Goal: Task Accomplishment & Management: Use online tool/utility

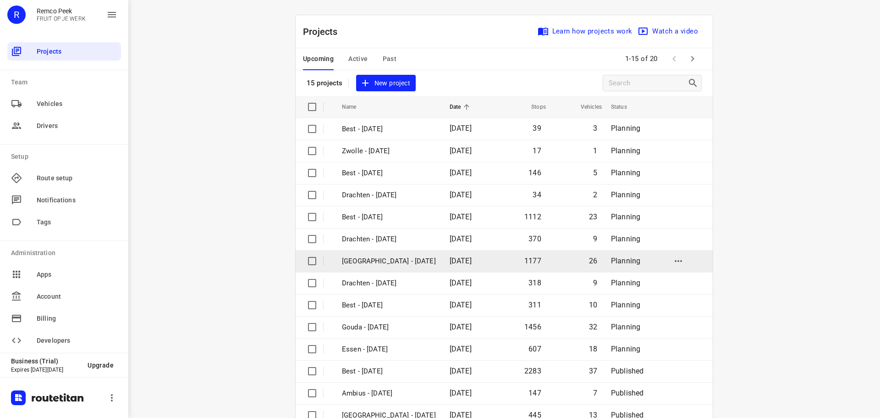
scroll to position [46, 0]
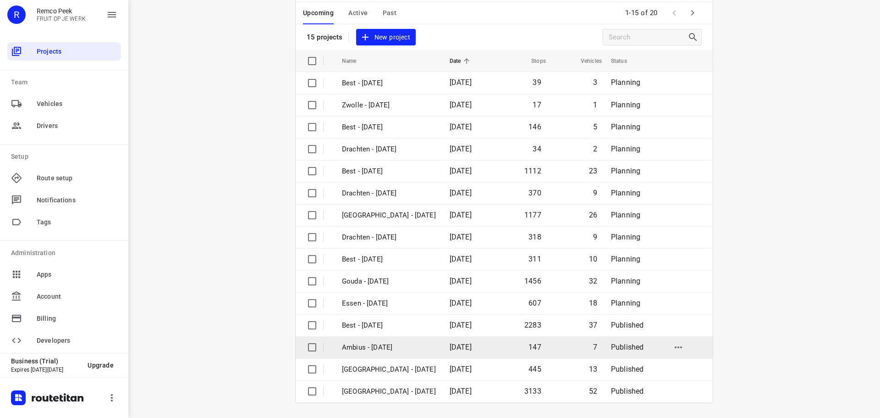
click at [367, 336] on td "Ambius - [DATE]" at bounding box center [388, 347] width 110 height 22
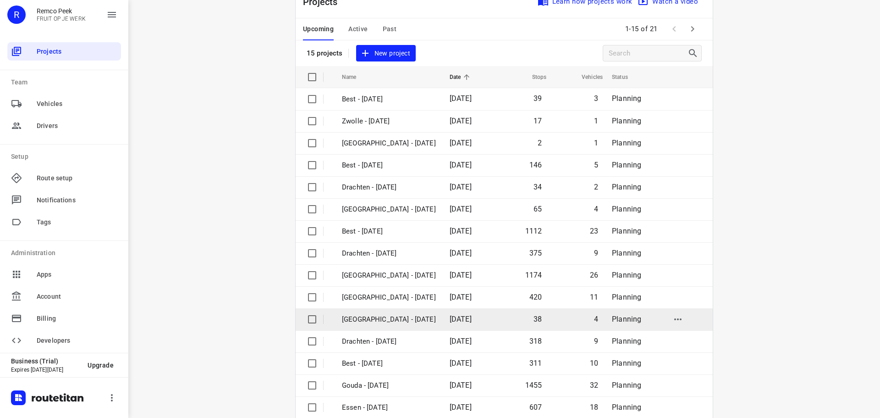
scroll to position [46, 0]
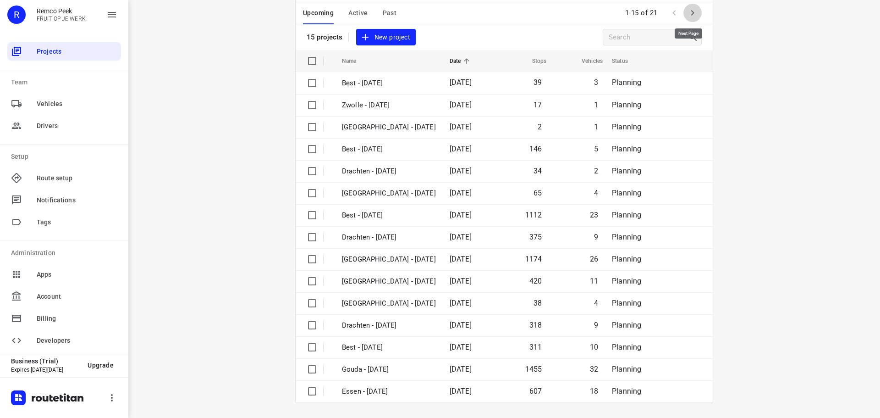
click at [691, 17] on icon "button" at bounding box center [692, 12] width 11 height 11
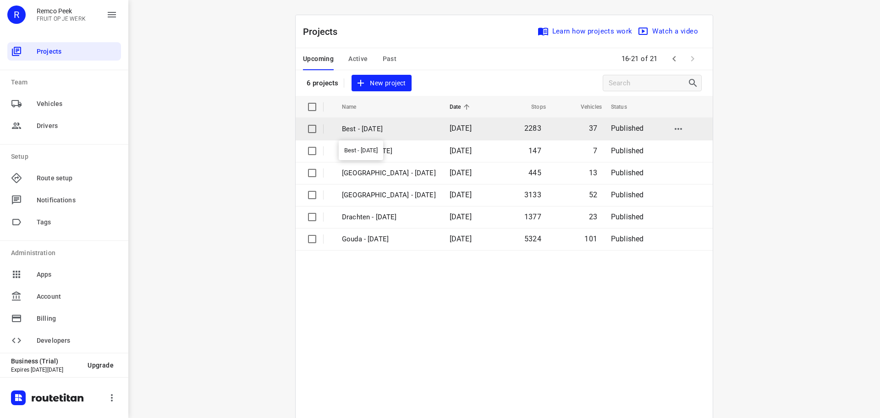
click at [380, 125] on p "Best - [DATE]" at bounding box center [389, 129] width 94 height 11
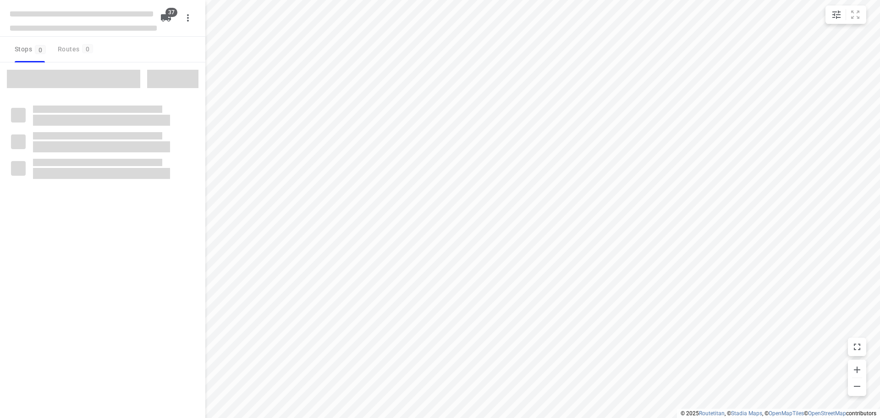
checkbox input "true"
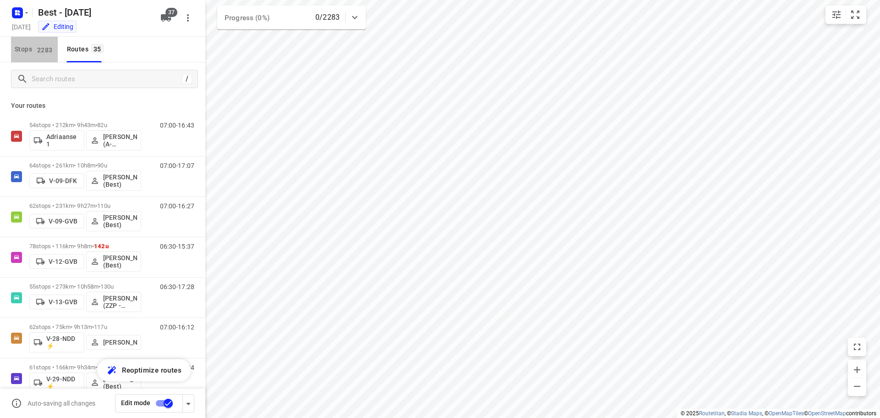
click at [28, 48] on span "Stops 2283" at bounding box center [36, 49] width 43 height 11
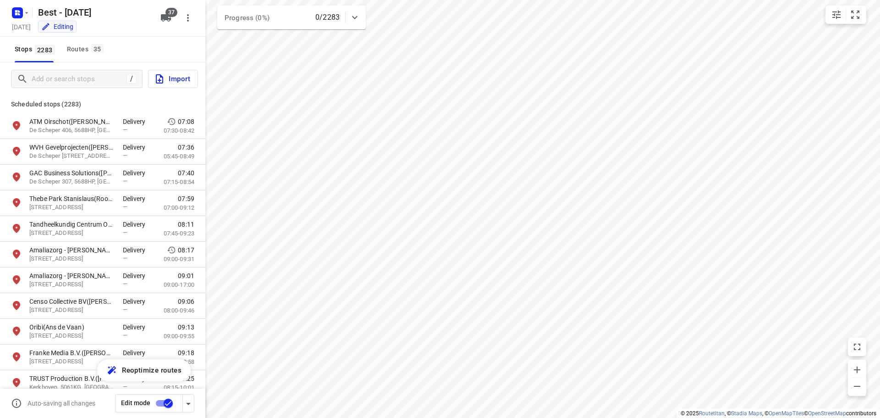
click at [47, 69] on div "/ Import" at bounding box center [102, 78] width 205 height 33
click at [56, 76] on input "Add or search stops" at bounding box center [77, 79] width 91 height 14
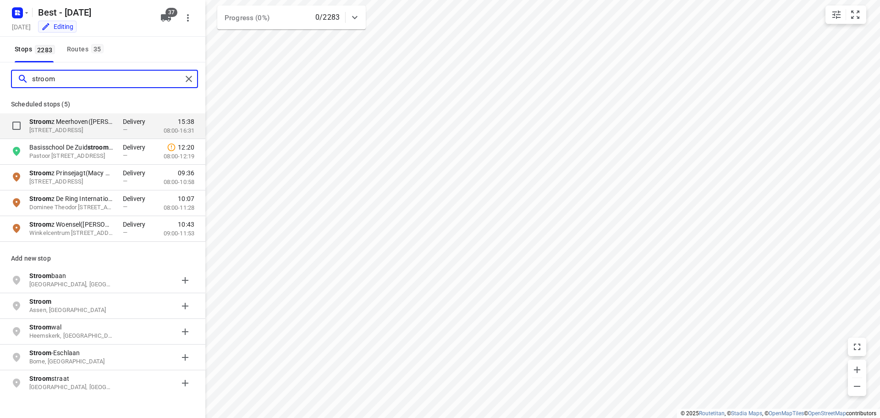
type input "stroom"
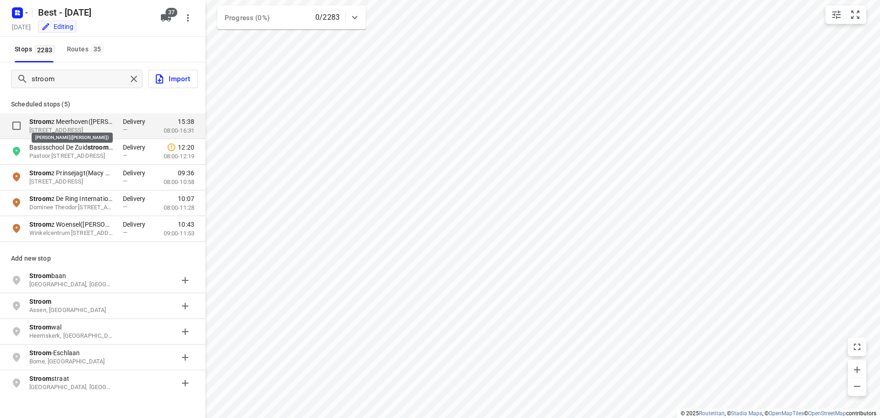
click at [79, 120] on p "Stroom z [GEOGRAPHIC_DATA]([PERSON_NAME])" at bounding box center [71, 121] width 84 height 9
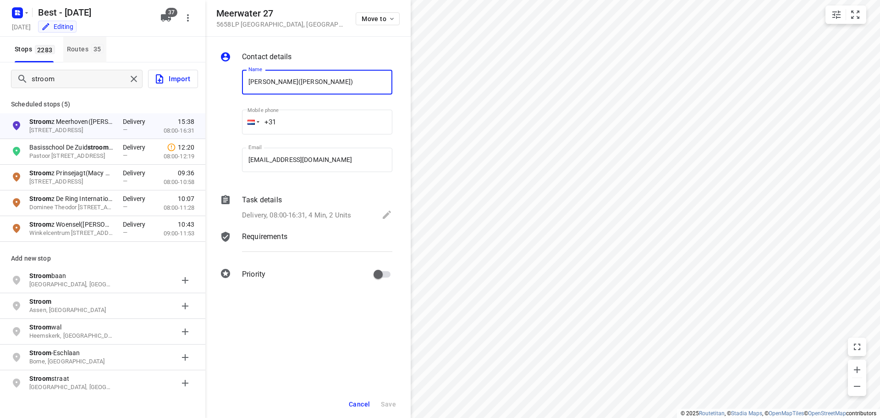
click at [91, 50] on span "35" at bounding box center [97, 48] width 12 height 9
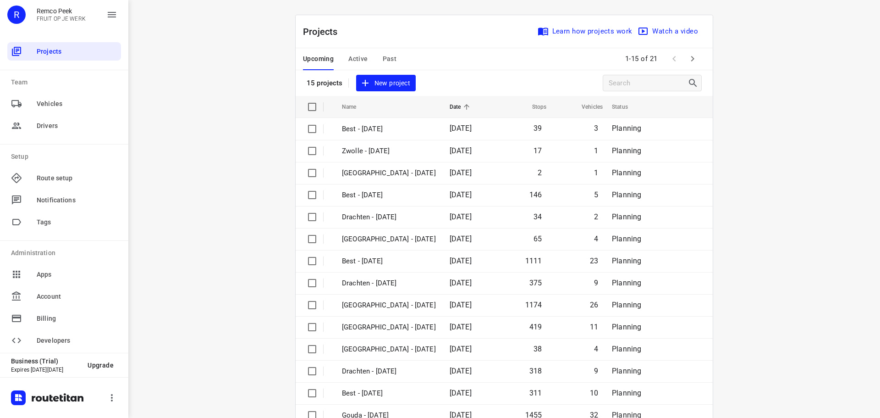
click at [358, 58] on span "Active" at bounding box center [357, 58] width 19 height 11
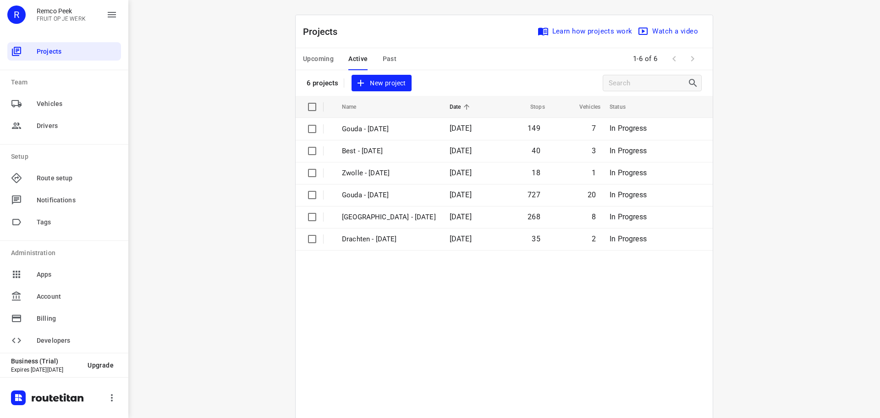
click at [387, 59] on span "Past" at bounding box center [390, 58] width 14 height 11
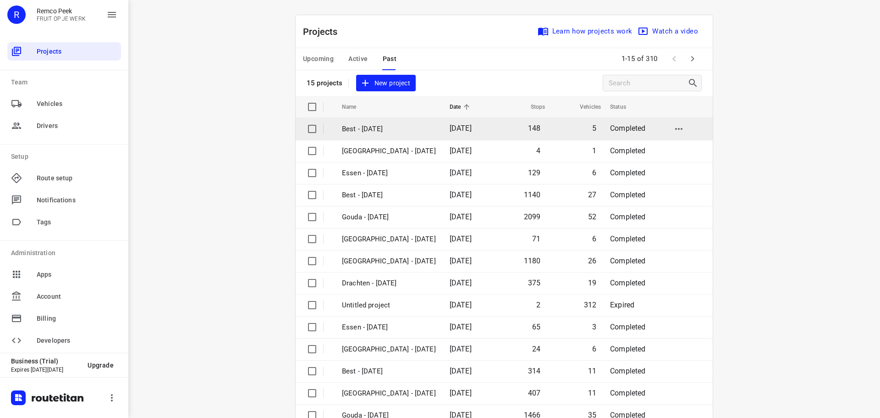
click at [375, 126] on p "Best - [DATE]" at bounding box center [389, 129] width 94 height 11
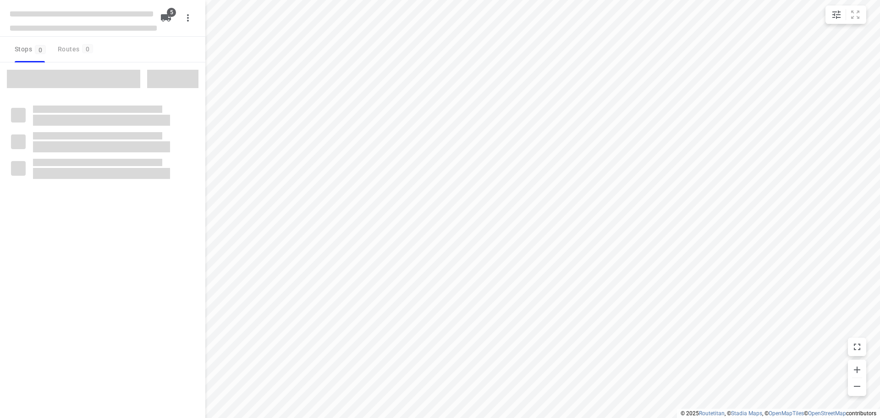
checkbox input "true"
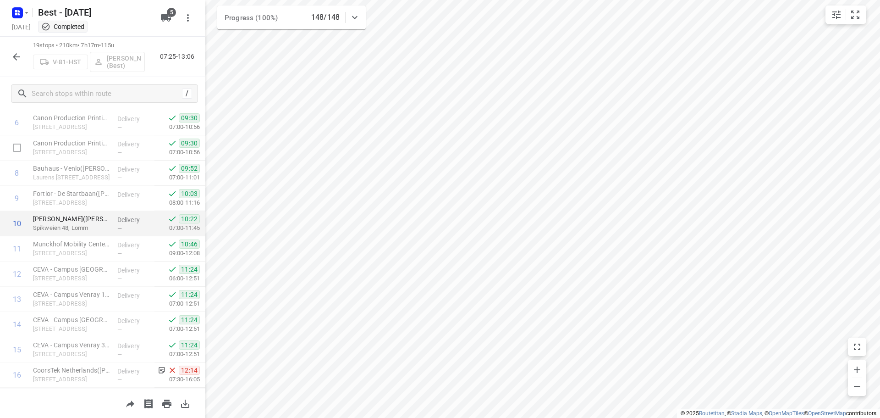
scroll to position [272, 0]
